Goal: Task Accomplishment & Management: Use online tool/utility

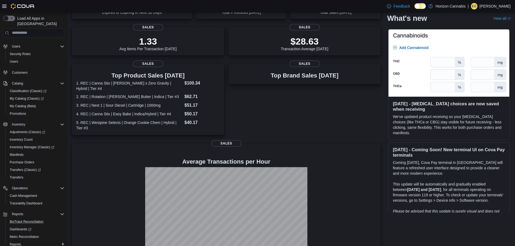
scroll to position [33, 0]
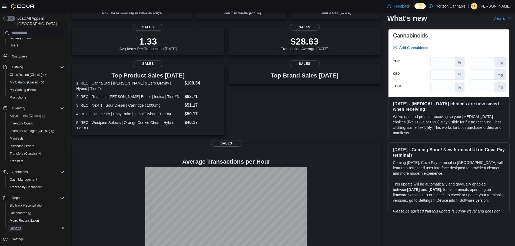
click at [16, 226] on span "Reports" at bounding box center [15, 228] width 11 height 4
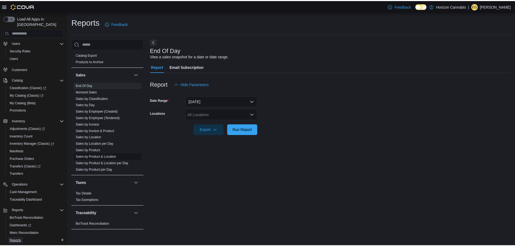
scroll to position [311, 0]
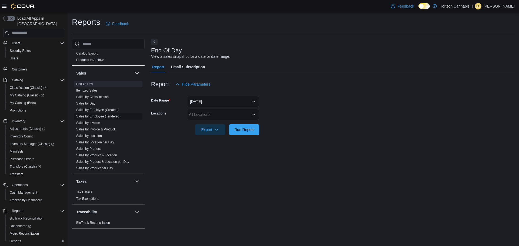
click at [94, 118] on link "Sales by Employee (Tendered)" at bounding box center [98, 117] width 44 height 4
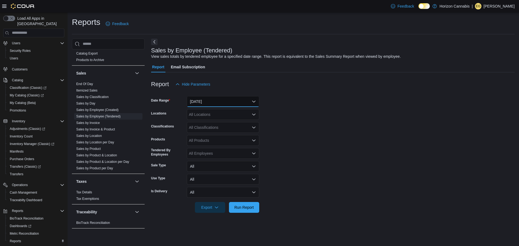
click at [239, 105] on button "[DATE]" at bounding box center [223, 101] width 72 height 11
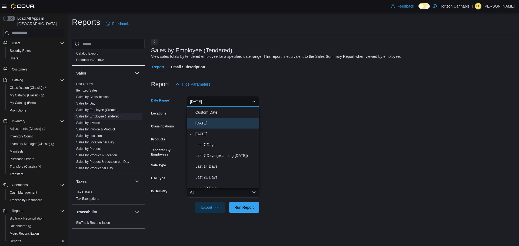
click at [222, 120] on button "[DATE]" at bounding box center [223, 123] width 72 height 11
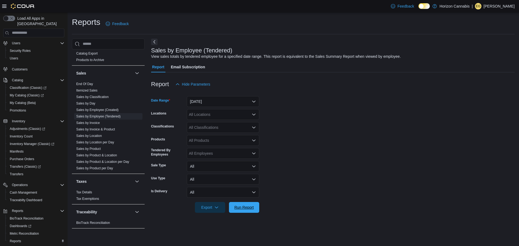
drag, startPoint x: 254, startPoint y: 209, endPoint x: 307, endPoint y: 165, distance: 69.0
click at [253, 209] on span "Run Report" at bounding box center [243, 207] width 19 height 5
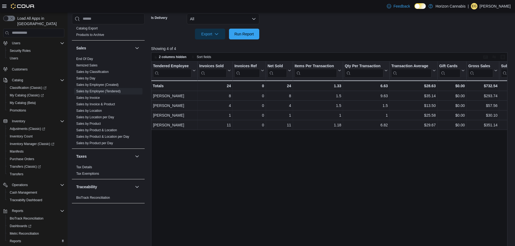
scroll to position [181, 0]
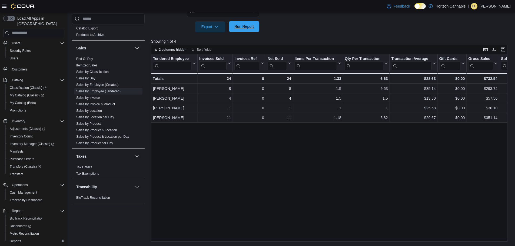
click at [256, 30] on span "Run Report" at bounding box center [244, 26] width 24 height 11
